Goal: Navigation & Orientation: Find specific page/section

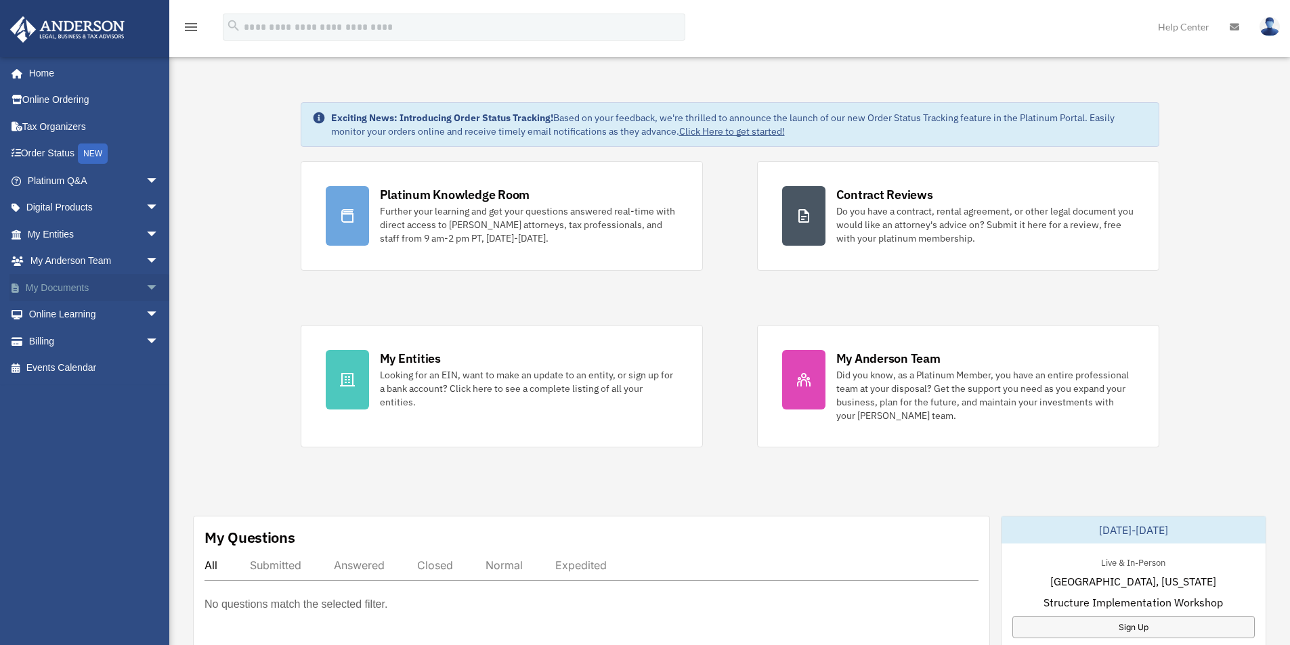
click at [49, 284] on link "My Documents arrow_drop_down" at bounding box center [94, 287] width 170 height 27
click at [67, 232] on link "My Entities arrow_drop_down" at bounding box center [94, 234] width 170 height 27
click at [146, 236] on span "arrow_drop_down" at bounding box center [159, 235] width 27 height 28
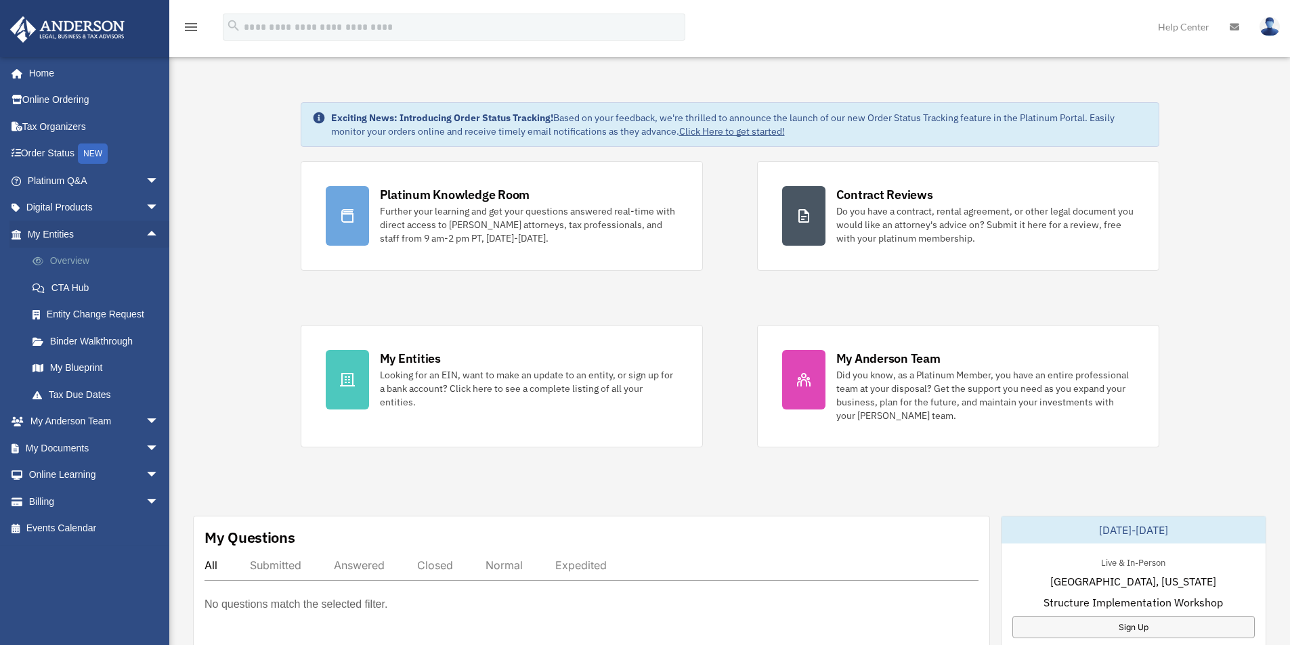
click at [83, 262] on link "Overview" at bounding box center [99, 261] width 160 height 27
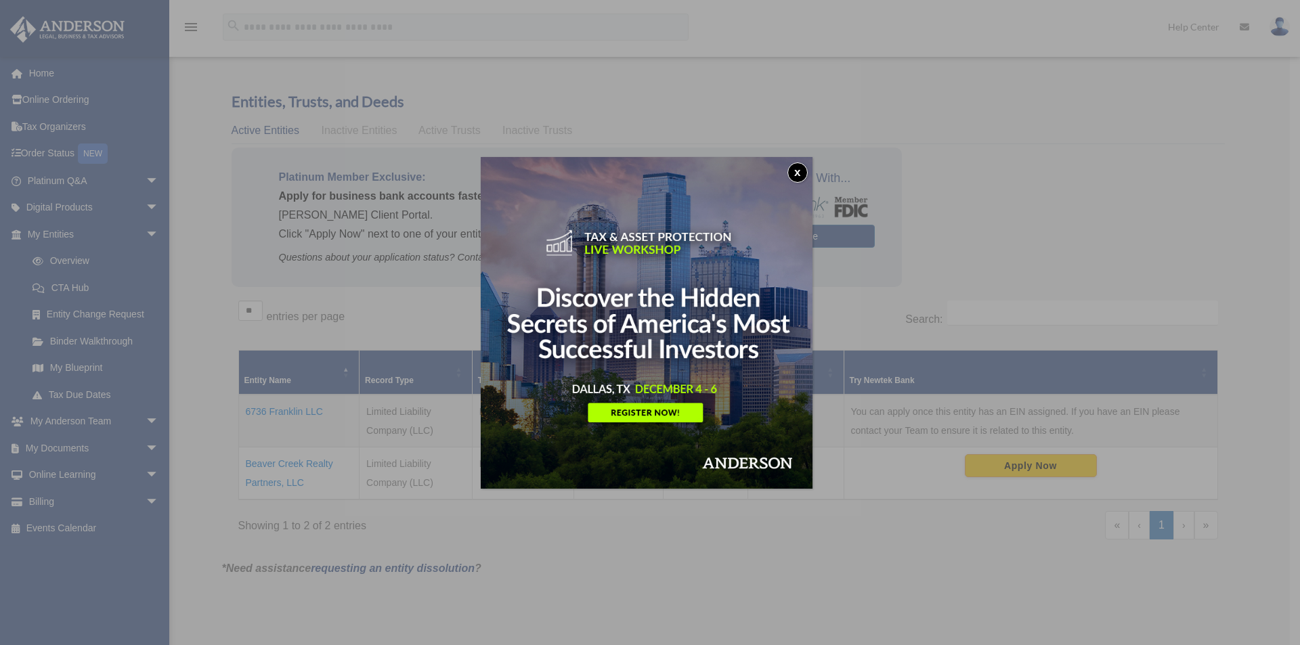
click at [801, 168] on button "x" at bounding box center [797, 173] width 20 height 20
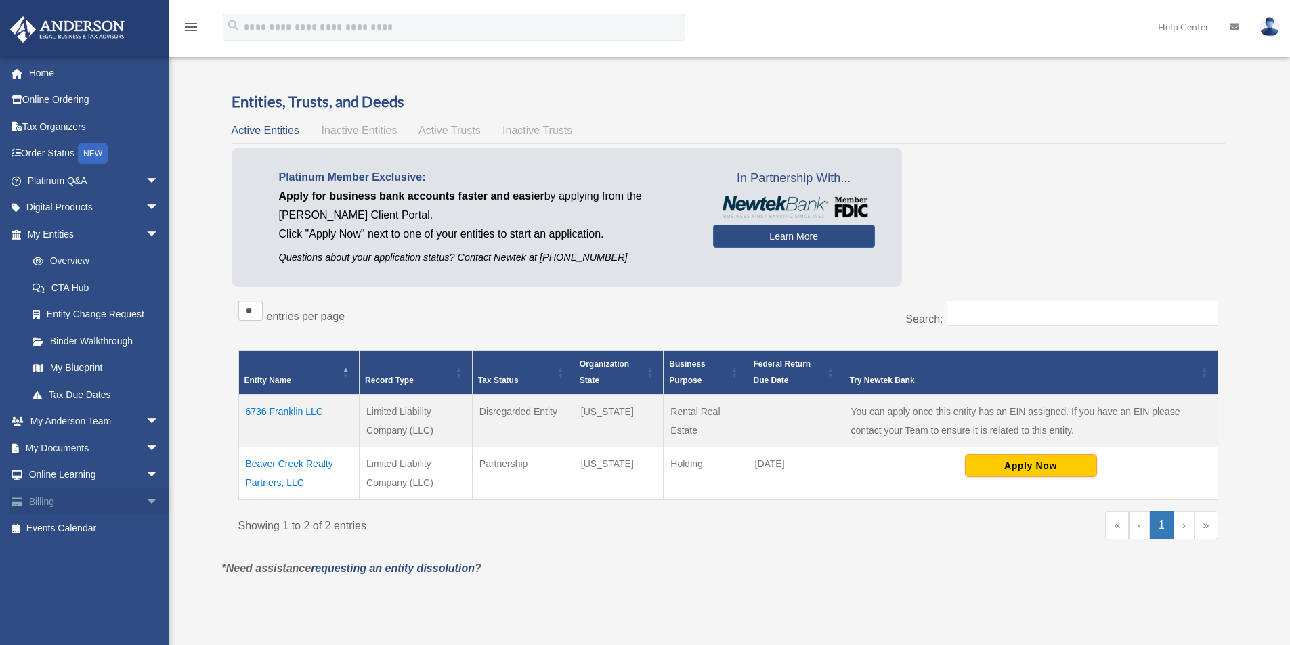
click at [48, 503] on link "Billing arrow_drop_down" at bounding box center [94, 501] width 170 height 27
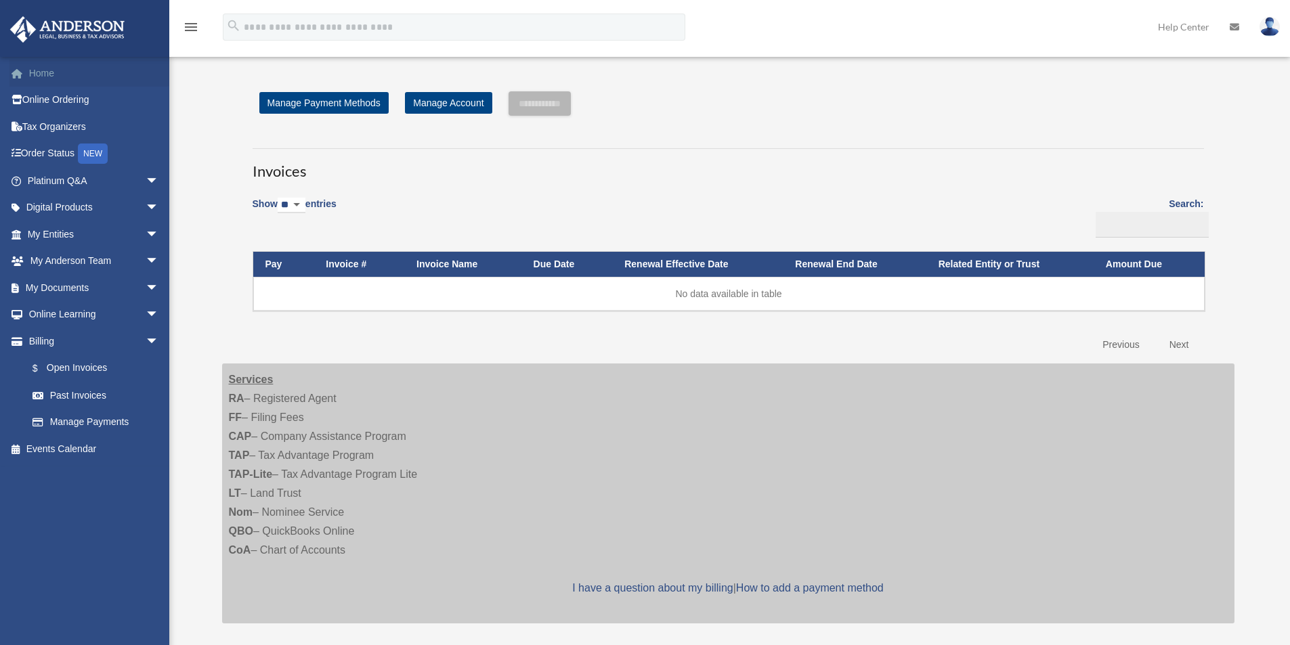
click at [37, 76] on link "Home" at bounding box center [94, 73] width 170 height 27
